Goal: Obtain resource: Obtain resource

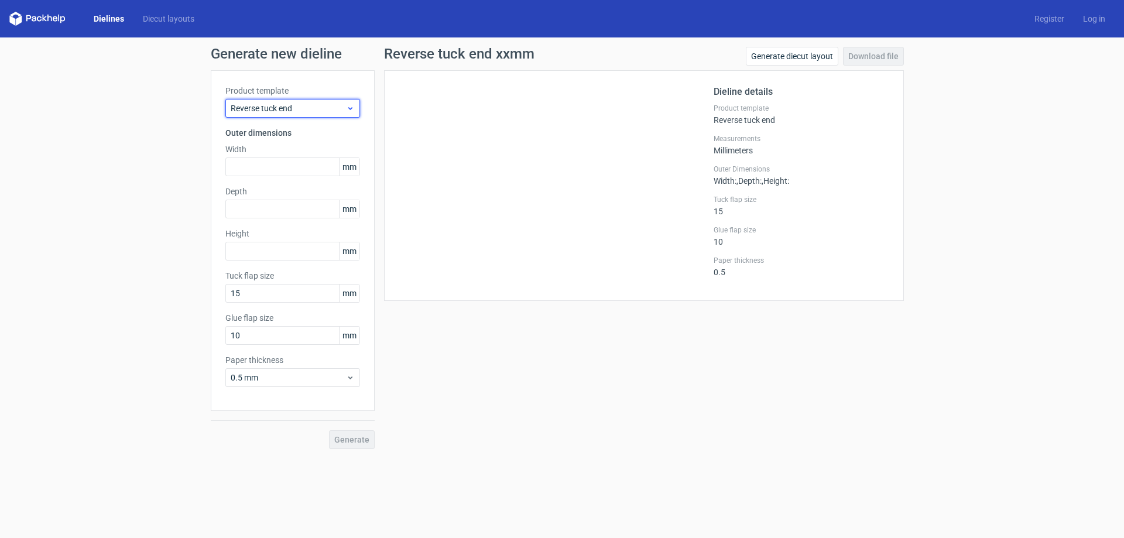
click at [350, 111] on icon at bounding box center [350, 108] width 9 height 9
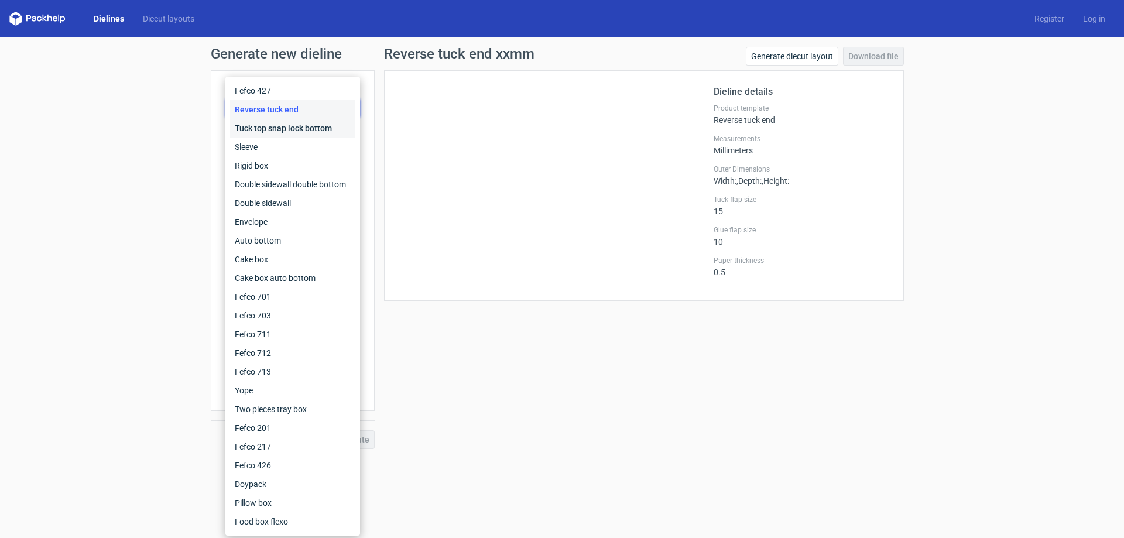
click at [269, 129] on div "Tuck top snap lock bottom" at bounding box center [292, 128] width 125 height 19
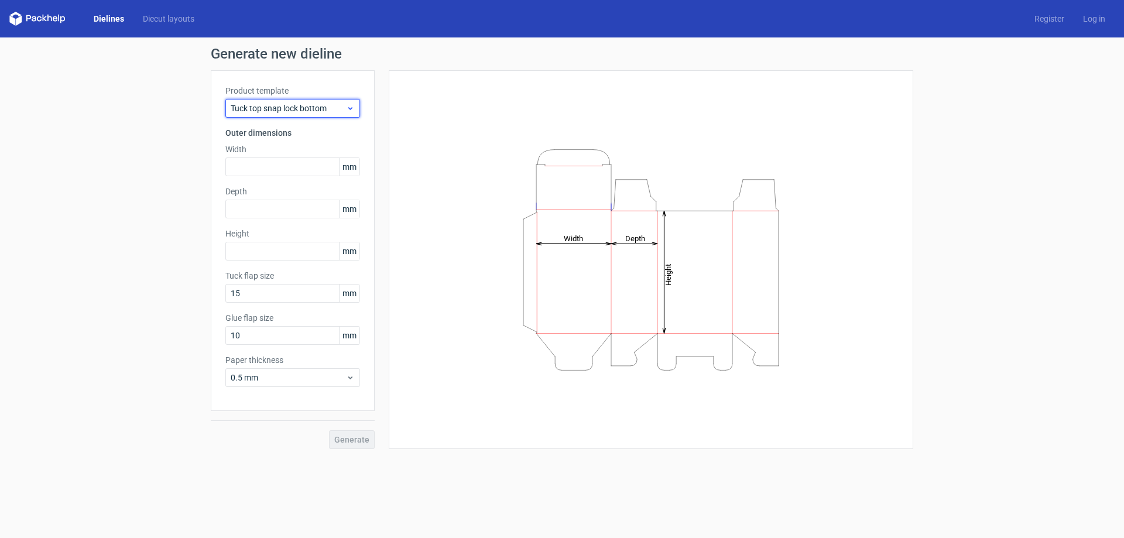
click at [346, 111] on icon at bounding box center [350, 108] width 9 height 9
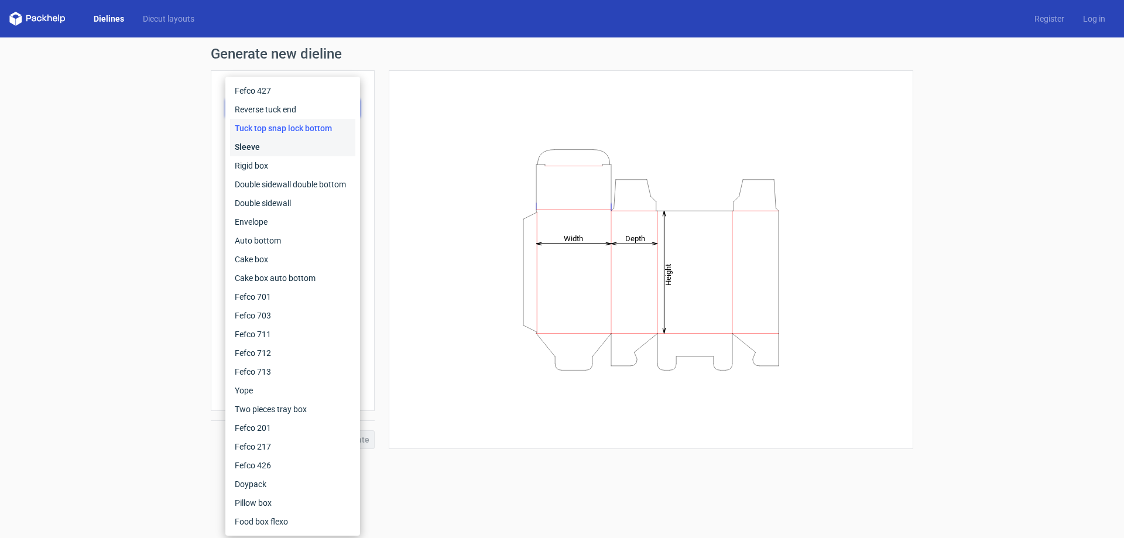
click at [252, 143] on div "Sleeve" at bounding box center [292, 147] width 125 height 19
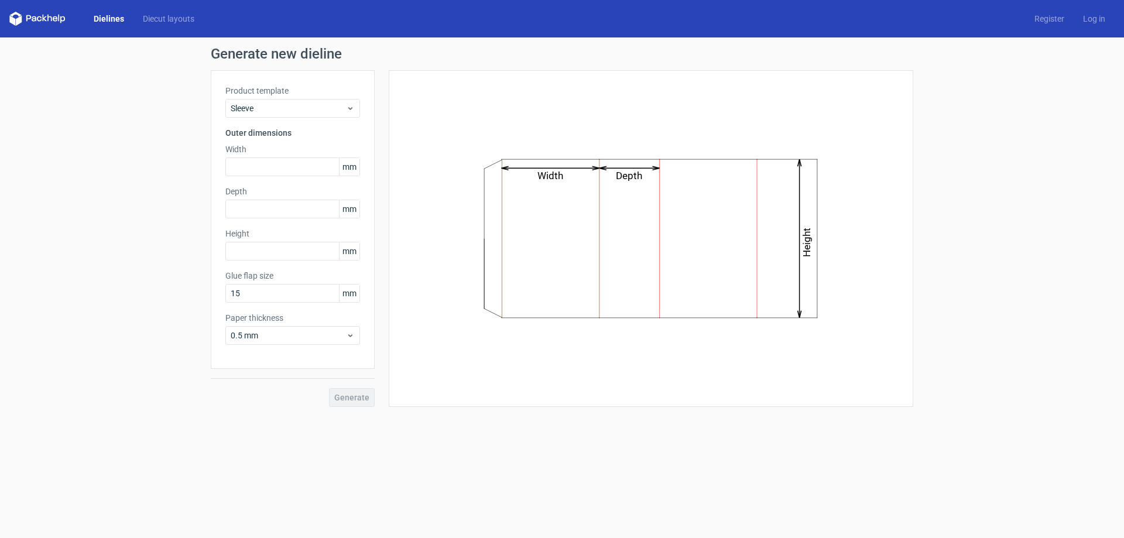
click at [252, 183] on div "Product template Sleeve Outer dimensions Width mm Depth mm Height mm Glue flap …" at bounding box center [293, 219] width 164 height 299
click at [348, 105] on icon at bounding box center [350, 108] width 9 height 9
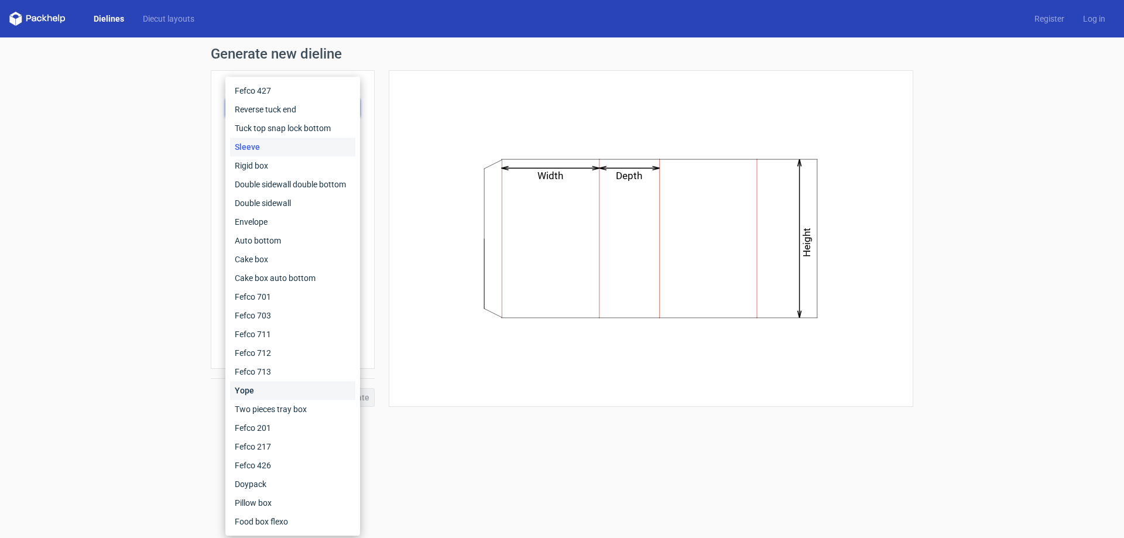
click at [253, 388] on div "Yope" at bounding box center [292, 390] width 125 height 19
